Goal: Information Seeking & Learning: Understand process/instructions

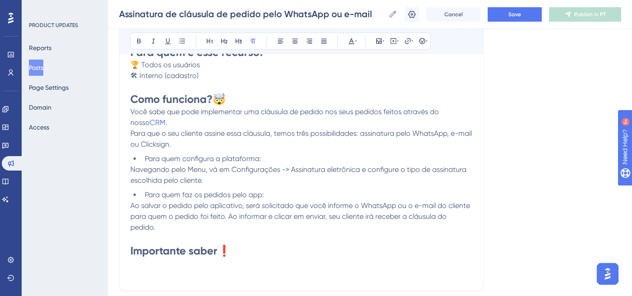
scroll to position [183, 0]
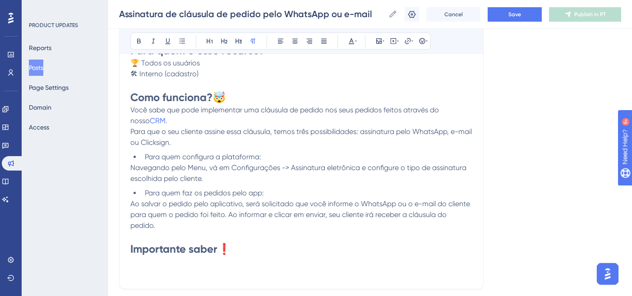
click at [133, 112] on span "Você sabe que pode implementar uma cláusula de pedido nos seus pedidos feitos a…" at bounding box center [285, 115] width 310 height 19
click at [189, 118] on span "CRM" at bounding box center [195, 120] width 16 height 9
copy p "CRM"
click at [181, 106] on span "Se você usa o Você sabe que pode implementar uma cláusula de pedido nos seus pe…" at bounding box center [290, 115] width 321 height 19
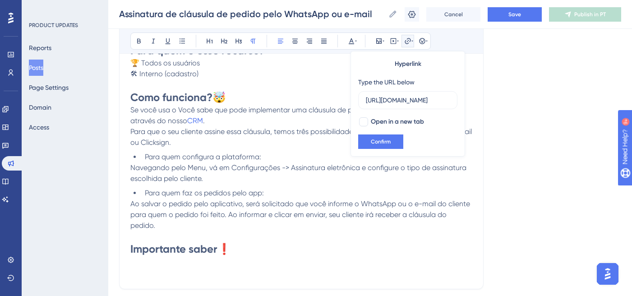
click at [180, 107] on span "Se você usa o Você sabe que pode implementar uma cláusula de pedido nos seus pe…" at bounding box center [290, 115] width 321 height 19
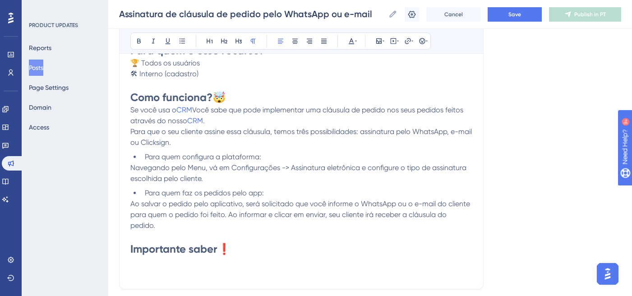
click at [195, 106] on span "Você sabe que pode implementar uma cláusula de pedido nos seus pedidos feitos a…" at bounding box center [297, 115] width 335 height 19
click at [319, 119] on p "Se você usa o CRM da TBDC, você provavelmente sabe que pode implementar uma clá…" at bounding box center [301, 116] width 342 height 22
click at [157, 122] on span "da TBDC, você provavelmente sabe que pode implementar uma cláusula de pedido no…" at bounding box center [300, 115] width 341 height 19
click at [156, 123] on span "da TBDC, você provavelmente sabe que pode implementar uma cláusula nos seus ped…" at bounding box center [298, 115] width 336 height 19
click at [131, 132] on span "Para que o seu cliente assine essa cláusula, temos três possibilidades: assinat…" at bounding box center [301, 136] width 343 height 19
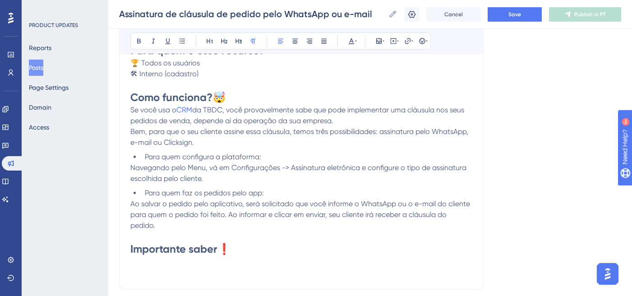
click at [258, 160] on span "Para quem configura a plataforma:" at bounding box center [203, 156] width 116 height 9
click at [262, 192] on span "Para quem faz os pedidos pelo app:" at bounding box center [204, 193] width 119 height 9
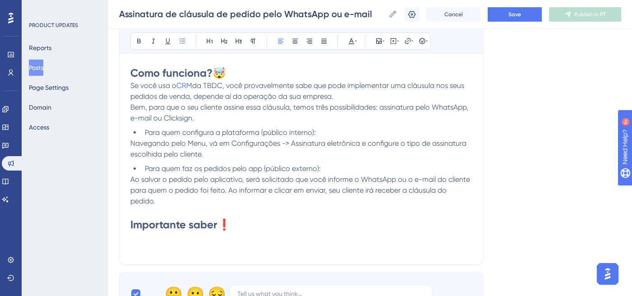
scroll to position [208, 0]
click at [129, 237] on div "Assinatura de cláusula de pedido pelo WhatsApp ou e-mail Bold Italic Underline …" at bounding box center [301, 103] width 364 height 322
click at [134, 233] on p at bounding box center [301, 236] width 342 height 11
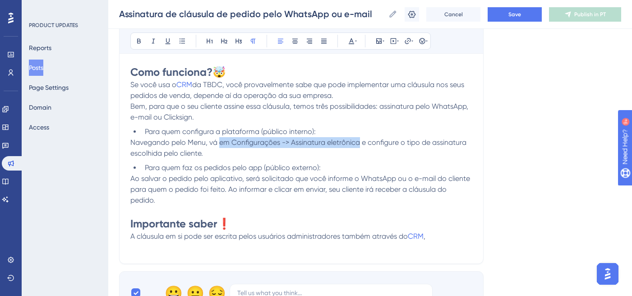
drag, startPoint x: 221, startPoint y: 143, endPoint x: 359, endPoint y: 143, distance: 138.9
click at [359, 143] on span "Navegando pelo Menu, vá em Configurações -> Assinatura eletrônica e configure o…" at bounding box center [299, 147] width 338 height 19
copy span "em Configurações -> Assinatura eletrônica"
click at [438, 242] on p at bounding box center [301, 247] width 342 height 11
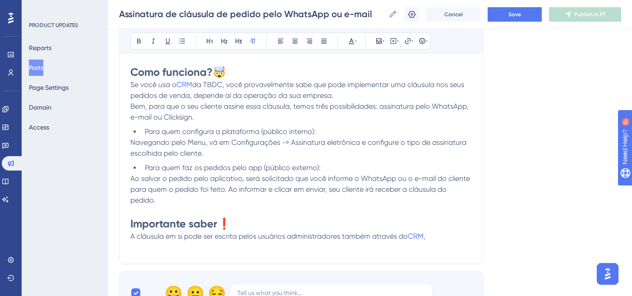
click at [438, 242] on p at bounding box center [301, 247] width 342 height 11
click at [425, 237] on span "," at bounding box center [425, 236] width 2 height 9
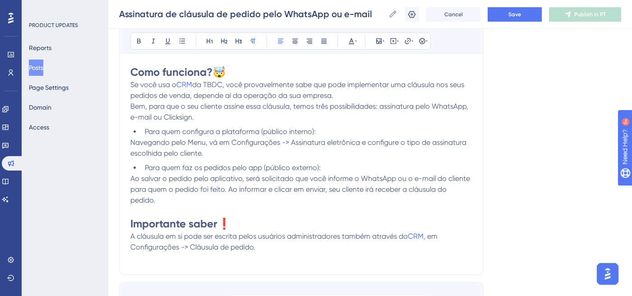
click at [339, 236] on span "A cláusula em si pode ser escrita pelos usuários administradores também através…" at bounding box center [268, 236] width 277 height 9
click at [213, 251] on p "A cláusula em si pode ser escrita pelos usuários ADMIN também através do CRM , …" at bounding box center [301, 242] width 342 height 22
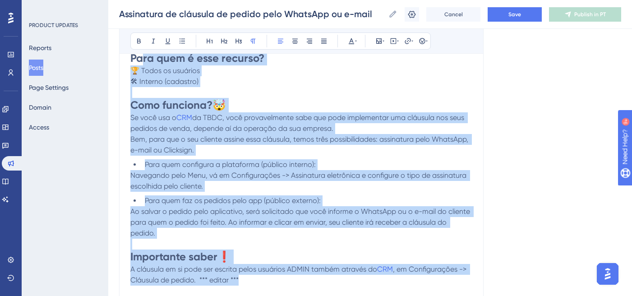
scroll to position [171, 0]
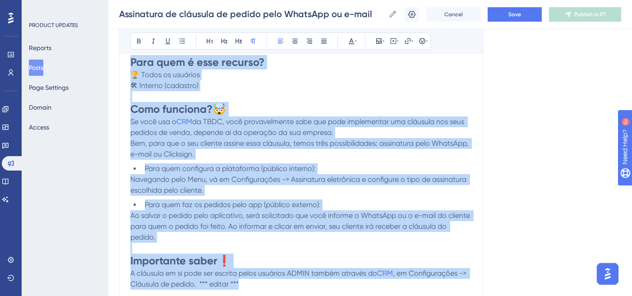
drag, startPoint x: 243, startPoint y: 246, endPoint x: 121, endPoint y: 53, distance: 228.5
click at [130, 53] on div "Bold Italic Underline Bullet Point Heading 1 Heading 2 Heading 3 Normal Align L…" at bounding box center [301, 159] width 342 height 281
copy div "Para quem é esse recurso? 🏆 Todos os usuários 🛠 Interno (cadastro) Como funcion…"
click at [319, 140] on span "Bem, para que o seu cliente assine essa cláusula, temos três possibilidades: as…" at bounding box center [300, 148] width 340 height 19
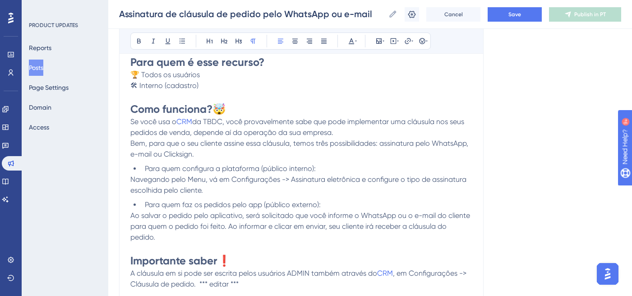
drag, startPoint x: 129, startPoint y: 120, endPoint x: 171, endPoint y: 152, distance: 51.9
click at [171, 152] on div "Assinatura de cláusula de pedido pelo WhatsApp ou e-mail Bold Italic Underline …" at bounding box center [301, 145] width 364 height 333
click at [188, 129] on span "da TBDC, você provavelmente sabe que pode implementar uma cláusula nos seus ped…" at bounding box center [298, 126] width 336 height 19
click at [143, 123] on span "Se você usa o" at bounding box center [153, 121] width 46 height 9
click at [130, 122] on div "Assinatura de cláusula de pedido pelo WhatsApp ou e-mail Bold Italic Underline …" at bounding box center [301, 145] width 364 height 333
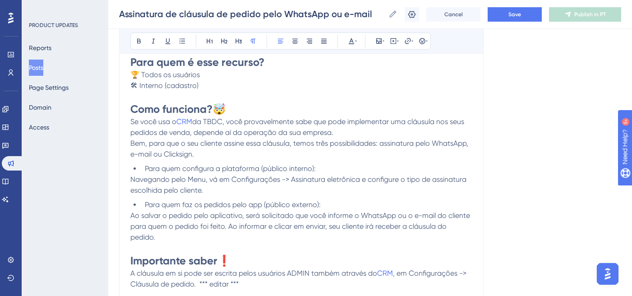
click at [134, 122] on span "Se você usa o" at bounding box center [153, 121] width 46 height 9
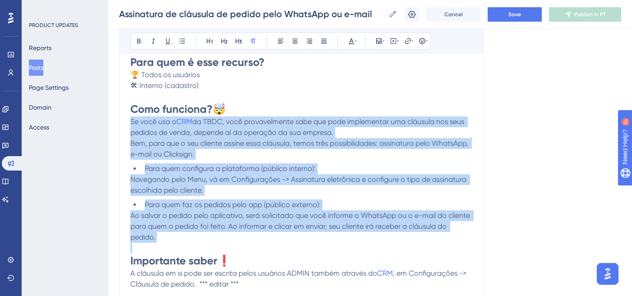
click at [226, 201] on span "Para quem faz os pedidos pelo app (público externo):" at bounding box center [233, 204] width 176 height 9
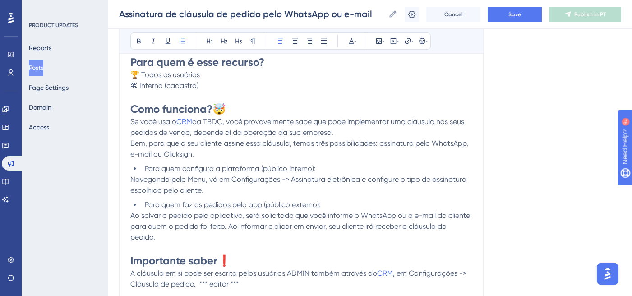
click at [213, 158] on p "Bem, para que o seu cliente assine essa cláusula, temos três possibilidades: as…" at bounding box center [301, 149] width 342 height 22
click at [517, 12] on span "Save" at bounding box center [514, 14] width 13 height 7
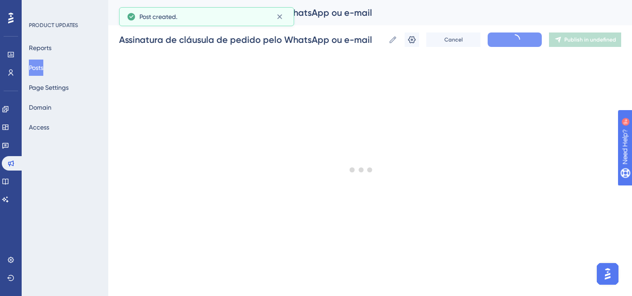
scroll to position [171, 0]
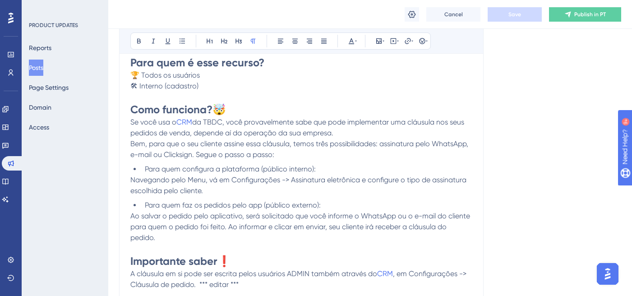
click at [197, 155] on span "Bem, para que o seu cliente assine essa cláusula, temos três possibilidades: as…" at bounding box center [300, 148] width 340 height 19
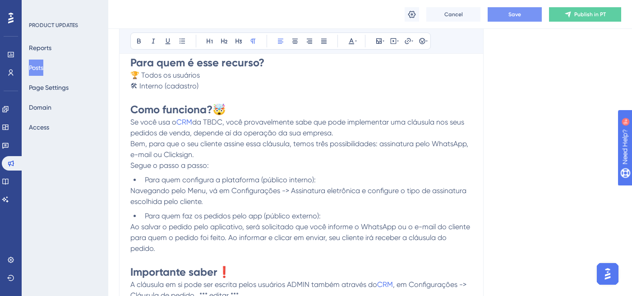
click at [144, 181] on li "Para quem configura a plataforma (público interno):" at bounding box center [306, 180] width 331 height 11
click at [198, 201] on span "Navegando pelo Menu, vá em Configurações -> Assinatura eletrônica e configure o…" at bounding box center [299, 195] width 338 height 19
click at [131, 106] on strong "Como funciona?" at bounding box center [171, 109] width 82 height 13
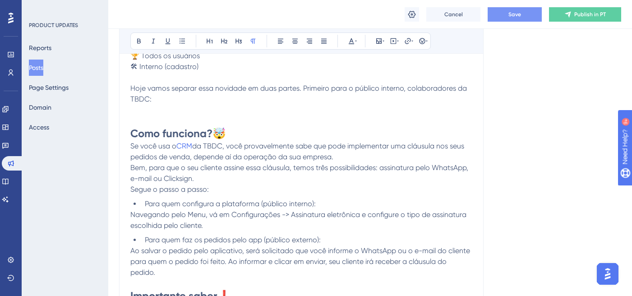
scroll to position [192, 0]
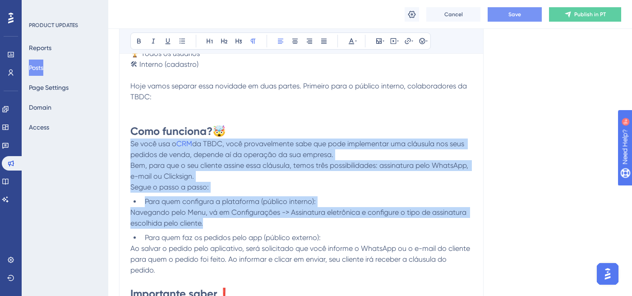
drag, startPoint x: 130, startPoint y: 145, endPoint x: 226, endPoint y: 220, distance: 121.5
click at [226, 220] on div "Para quem é esse recurso? 🏆 Todos os usuários 🛠 Interno (cadastro) Hoje vamos s…" at bounding box center [301, 184] width 342 height 300
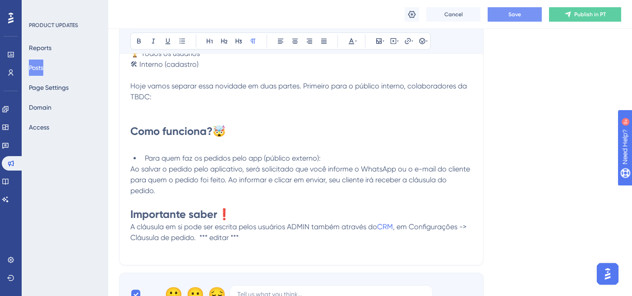
click at [133, 106] on p "Hoje vamos separar essa novidade em duas partes. Primeiro para o público intern…" at bounding box center [301, 97] width 342 height 32
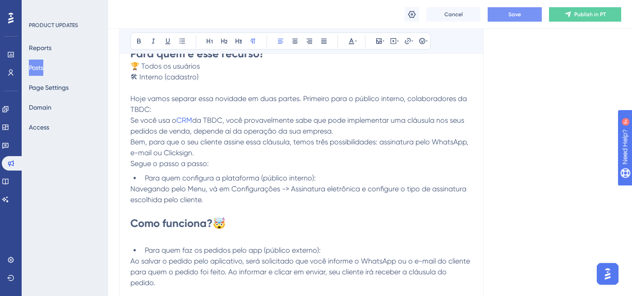
scroll to position [177, 0]
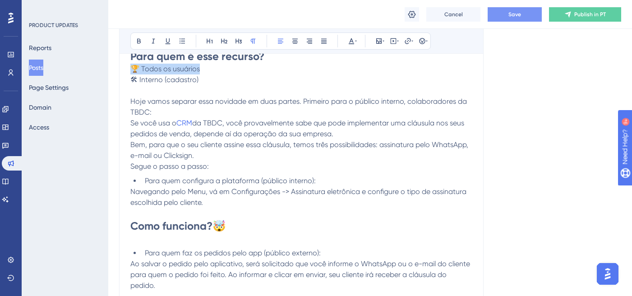
drag, startPoint x: 132, startPoint y: 68, endPoint x: 207, endPoint y: 65, distance: 75.0
click at [207, 65] on p "🏆 Todos os usuários" at bounding box center [301, 69] width 342 height 11
drag, startPoint x: 130, startPoint y: 122, endPoint x: 357, endPoint y: 151, distance: 228.7
click at [357, 151] on div "Para quem é esse recurso? 🛠 Interno (cadastro) 🏆 Todos os usuários Hoje vamos s…" at bounding box center [301, 199] width 342 height 300
copy div "Se você usa o CRM da TBDC, você provavelmente sabe que pode implementar uma clá…"
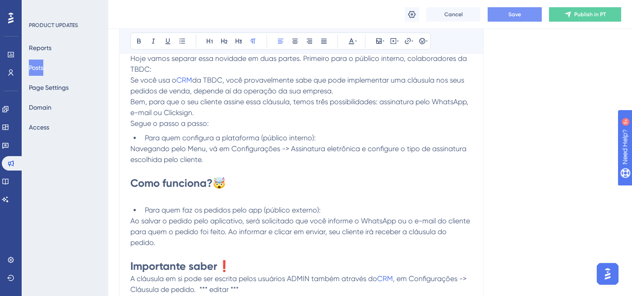
scroll to position [221, 0]
click at [143, 197] on p at bounding box center [301, 194] width 342 height 11
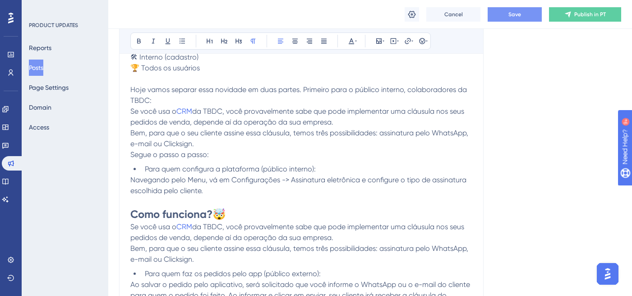
scroll to position [184, 0]
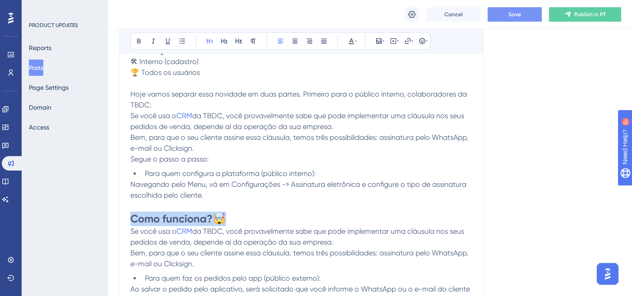
drag, startPoint x: 230, startPoint y: 217, endPoint x: 108, endPoint y: 217, distance: 121.8
click at [108, 217] on div "Performance Users Engagement Widgets Feedback Product Updates Knowledge Base AI…" at bounding box center [370, 218] width 524 height 805
click at [132, 82] on p at bounding box center [301, 83] width 342 height 11
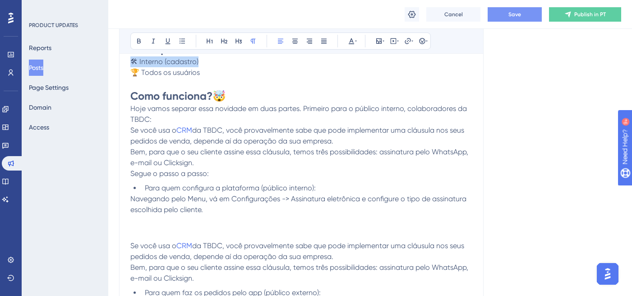
drag, startPoint x: 203, startPoint y: 60, endPoint x: 116, endPoint y: 65, distance: 86.8
click at [116, 65] on div "Performance Users Engagement Widgets Feedback Product Updates Knowledge Base AI…" at bounding box center [370, 225] width 524 height 819
copy span "🛠 Interno (cadastro)"
click at [251, 91] on h1 "Como funciona? 🤯" at bounding box center [301, 96] width 342 height 14
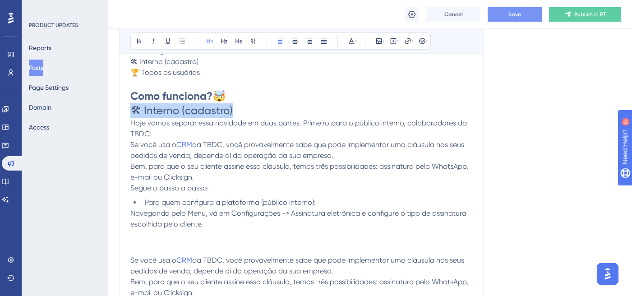
drag, startPoint x: 236, startPoint y: 109, endPoint x: 125, endPoint y: 107, distance: 111.0
click at [125, 107] on div "Assinatura de cláusula de pedido pelo WhatsApp ou e-mail Bold Italic Underline …" at bounding box center [301, 190] width 364 height 448
click at [253, 38] on icon at bounding box center [252, 40] width 7 height 7
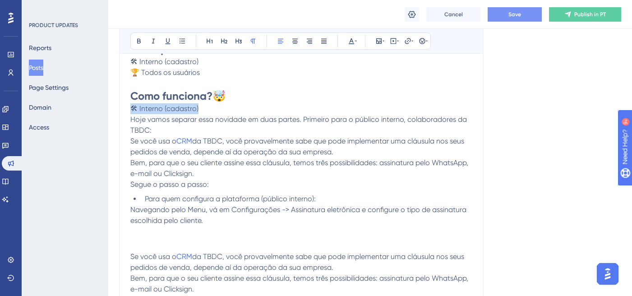
click at [279, 51] on div "Bold Italic Underline Bullet Point Heading 1 Heading 2 Heading 3 Normal Align L…" at bounding box center [302, 40] width 364 height 25
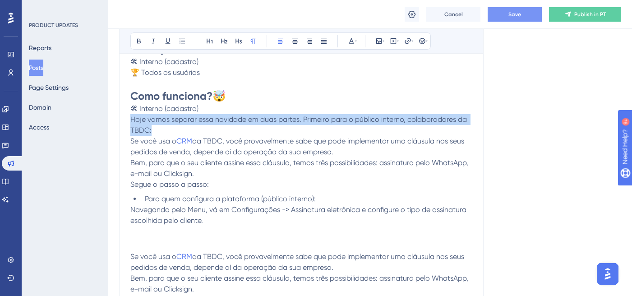
drag, startPoint x: 155, startPoint y: 131, endPoint x: 125, endPoint y: 120, distance: 32.3
click at [125, 120] on div "Assinatura de cláusula de pedido pelo WhatsApp ou e-mail Bold Italic Underline …" at bounding box center [301, 188] width 364 height 445
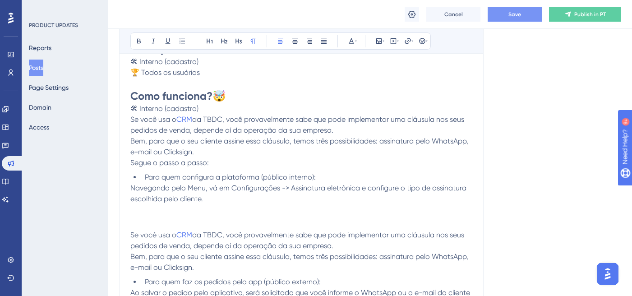
click at [167, 121] on span "Se você usa o" at bounding box center [153, 119] width 46 height 9
click at [355, 123] on span "da TBDC, você provavelmente sabe que pode implementar uma cláusula nos seus ped…" at bounding box center [295, 124] width 331 height 19
click at [392, 130] on span "da TBDC, você provavelmente sabe que ele pode implementar uma cláusula nos seus…" at bounding box center [301, 124] width 342 height 19
click at [514, 15] on span "Save" at bounding box center [514, 14] width 13 height 7
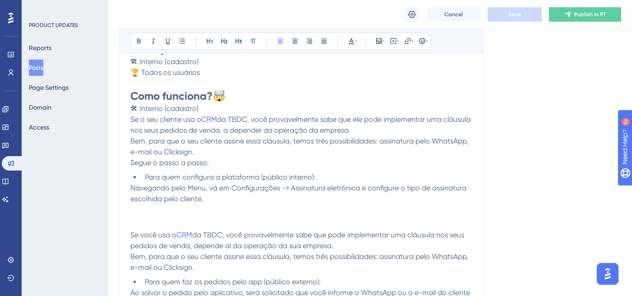
click at [189, 134] on span "da TBDC, você provavelmente sabe que ele pode implementar uma cláusula nos seus…" at bounding box center [301, 124] width 342 height 19
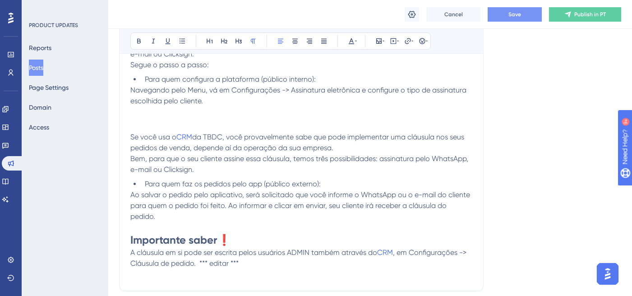
scroll to position [283, 0]
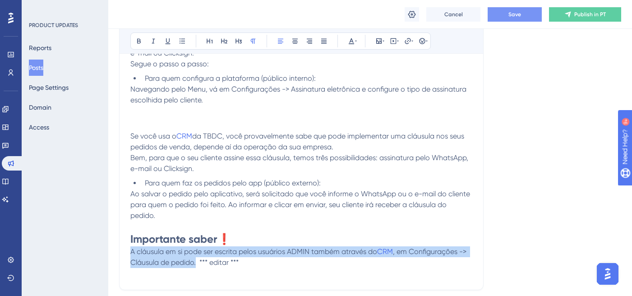
drag, startPoint x: 130, startPoint y: 252, endPoint x: 197, endPoint y: 260, distance: 67.2
click at [197, 260] on p "A cláusula em si pode ser escrita pelos usuários ADMIN também através do CRM , …" at bounding box center [301, 257] width 342 height 22
copy p "A cláusula em si pode ser escrita pelos usuários ADMIN também através do CRM , …"
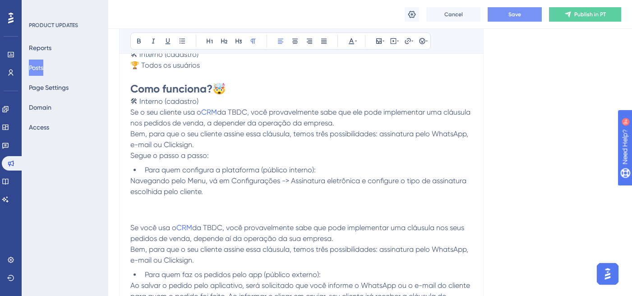
scroll to position [185, 0]
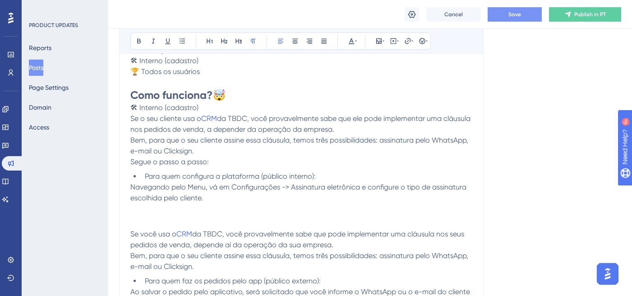
drag, startPoint x: 206, startPoint y: 150, endPoint x: 126, endPoint y: 137, distance: 81.3
click at [126, 137] on div "Assinatura de cláusula de pedido pelo WhatsApp ou e-mail Bold Italic Underline …" at bounding box center [301, 171] width 364 height 412
click at [340, 141] on span "A cláusula em si pode ser escrita pelos usuários ADMIN também através do" at bounding box center [253, 140] width 247 height 9
click at [129, 161] on div "Assinatura de cláusula de pedido pelo WhatsApp ou e-mail Bold Italic Underline …" at bounding box center [301, 171] width 364 height 412
click at [132, 162] on span "Segue o passo a passo:" at bounding box center [169, 161] width 78 height 9
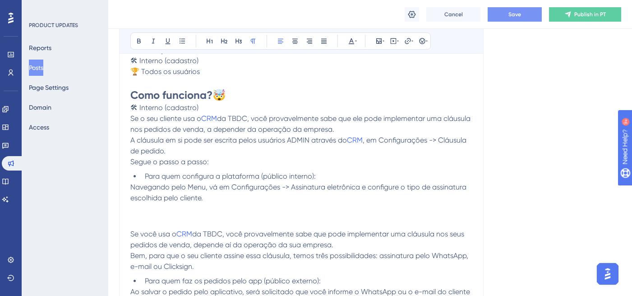
click at [175, 150] on p "A cláusula em si pode ser escrita pelos usuários ADMIN através do CRM , em Conf…" at bounding box center [301, 146] width 342 height 22
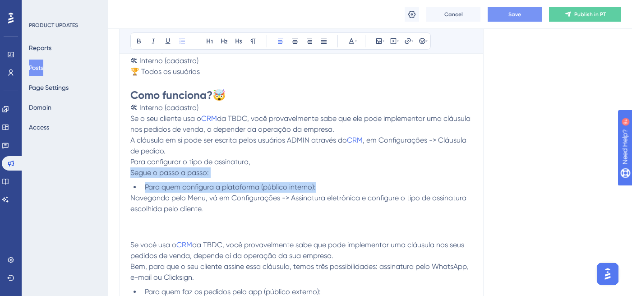
drag, startPoint x: 323, startPoint y: 189, endPoint x: 119, endPoint y: 173, distance: 204.5
click at [119, 173] on div "Performance Users Engagement Widgets Feedback Product Updates Knowledge Base AI…" at bounding box center [370, 219] width 524 height 808
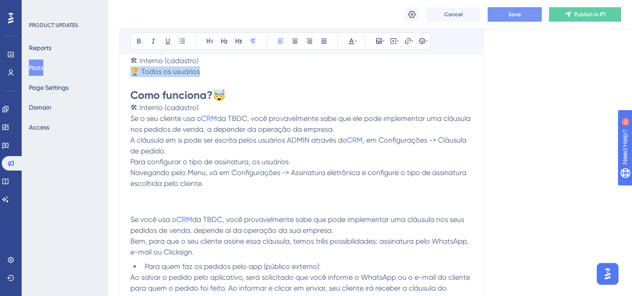
drag, startPoint x: 200, startPoint y: 70, endPoint x: 129, endPoint y: 69, distance: 70.8
click at [129, 69] on div "Assinatura de cláusula de pedido pelo WhatsApp ou e-mail Bold Italic Underline …" at bounding box center [301, 164] width 364 height 398
copy span "🏆 Todos os usuários"
click at [132, 201] on h1 at bounding box center [301, 207] width 342 height 14
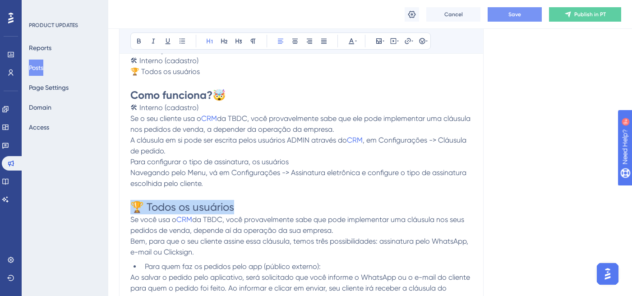
drag, startPoint x: 243, startPoint y: 205, endPoint x: 107, endPoint y: 203, distance: 135.3
click at [108, 203] on div "Performance Users Engagement Widgets Feedback Product Updates Knowledge Base AI…" at bounding box center [370, 206] width 524 height 783
click at [252, 36] on button at bounding box center [253, 41] width 13 height 13
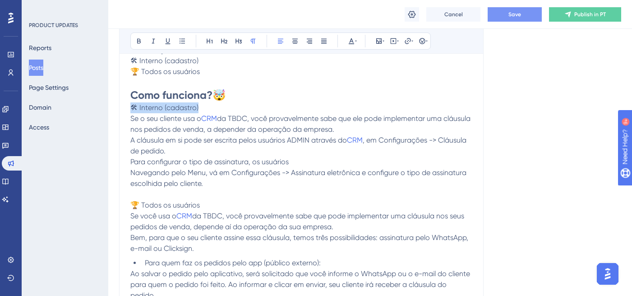
drag, startPoint x: 203, startPoint y: 105, endPoint x: 121, endPoint y: 110, distance: 81.8
click at [121, 110] on div "Assinatura de cláusula de pedido pelo WhatsApp ou e-mail Bold Italic Underline …" at bounding box center [301, 162] width 364 height 394
click at [137, 40] on icon at bounding box center [139, 41] width 4 height 5
drag, startPoint x: 203, startPoint y: 203, endPoint x: 126, endPoint y: 202, distance: 77.6
click at [126, 202] on div "Assinatura de cláusula de pedido pelo WhatsApp ou e-mail Bold Italic Underline …" at bounding box center [301, 162] width 364 height 394
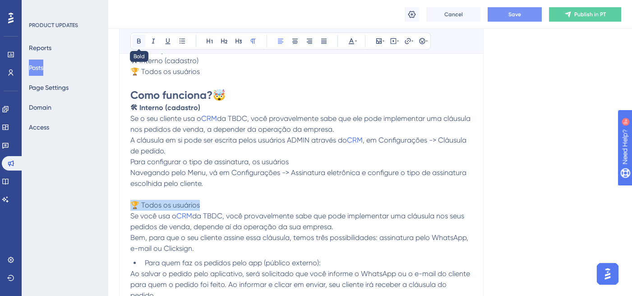
click at [139, 37] on button at bounding box center [139, 41] width 13 height 13
click at [248, 160] on span "Para configurar o tipo de assinatura, os usuários" at bounding box center [209, 161] width 158 height 9
click at [209, 204] on p "🏆 Todos os usuários" at bounding box center [301, 205] width 342 height 11
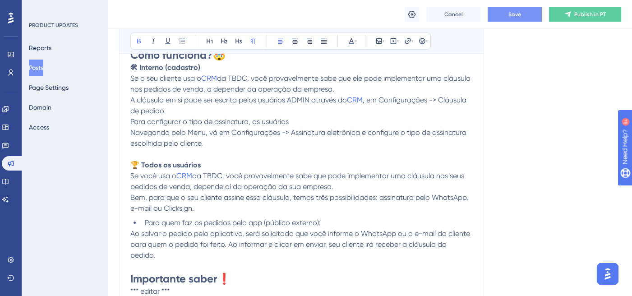
scroll to position [227, 0]
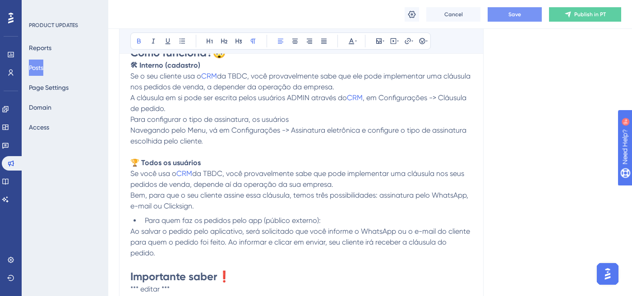
click at [230, 184] on span "da TBDC, você provavelmente sabe que pode implementar uma cláusula nos seus ped…" at bounding box center [298, 178] width 336 height 19
click at [151, 197] on span "Bem, para que o seu cliente assine essa cláusula, temos três possibilidades: as…" at bounding box center [300, 200] width 340 height 19
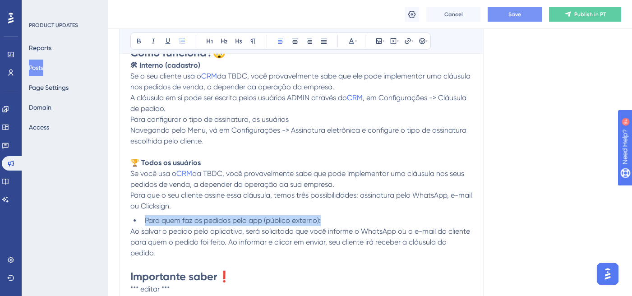
drag, startPoint x: 330, startPoint y: 219, endPoint x: 119, endPoint y: 220, distance: 211.1
click at [119, 220] on div "Assinatura de cláusula de pedido pelo WhatsApp ou e-mail Bold Italic Underline …" at bounding box center [301, 119] width 364 height 394
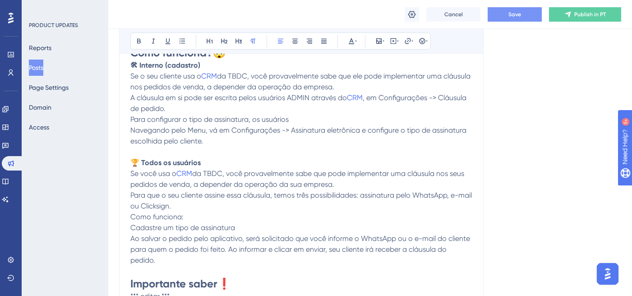
drag, startPoint x: 253, startPoint y: 121, endPoint x: 292, endPoint y: 116, distance: 39.6
click at [292, 116] on p "Para configurar o tipo de assinatura, os usuários" at bounding box center [301, 119] width 342 height 11
click at [129, 129] on div "Assinatura de cláusula de pedido pelo WhatsApp ou e-mail Bold Italic Underline …" at bounding box center [301, 122] width 364 height 401
click at [132, 132] on span "Navegando pelo Menu, vá em Configurações -> Assinatura eletrônica e configure o…" at bounding box center [299, 135] width 338 height 19
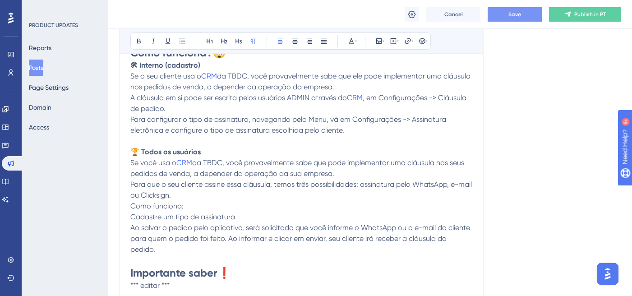
click at [290, 121] on span "Para configurar o tipo de assinatura, navegando pelo Menu, vá em Configurações …" at bounding box center [289, 124] width 318 height 19
click at [331, 120] on span "Para configurar o tipo de assinatura, navegue pelo Menu, vá em Configurações ->…" at bounding box center [301, 124] width 343 height 19
click at [518, 13] on span "Save" at bounding box center [514, 14] width 13 height 7
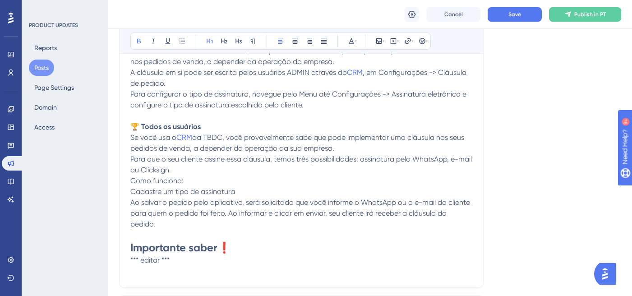
scroll to position [252, 0]
click at [185, 264] on p "*** editar ***" at bounding box center [301, 260] width 342 height 11
